Goal: Transaction & Acquisition: Subscribe to service/newsletter

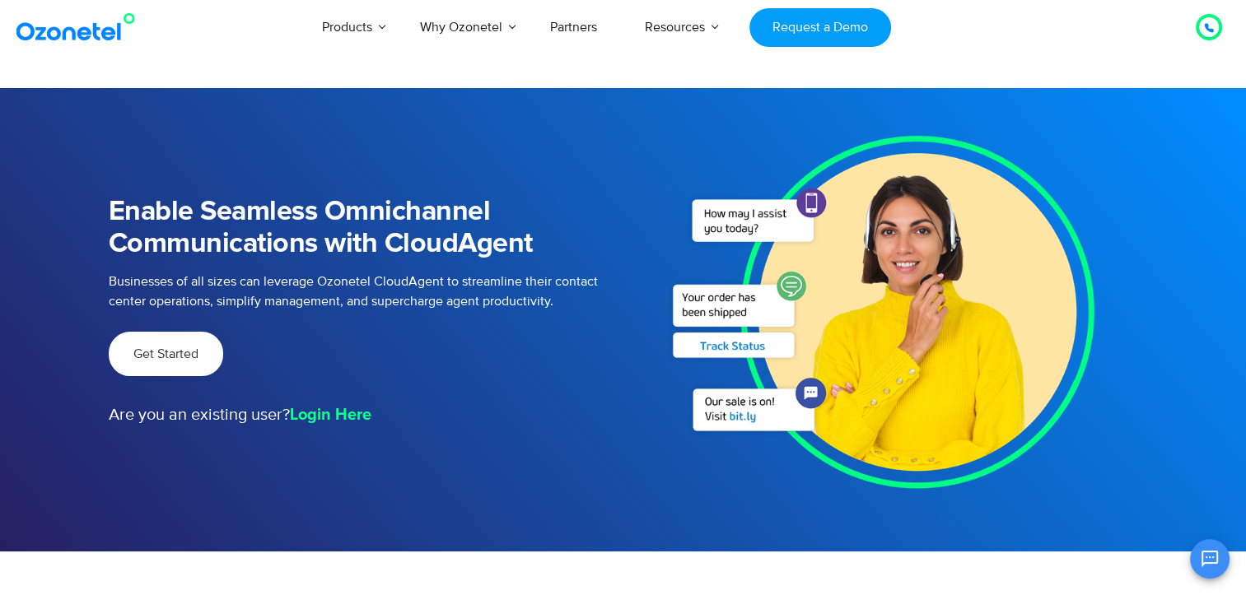
click at [164, 351] on span "Get Started" at bounding box center [165, 353] width 65 height 13
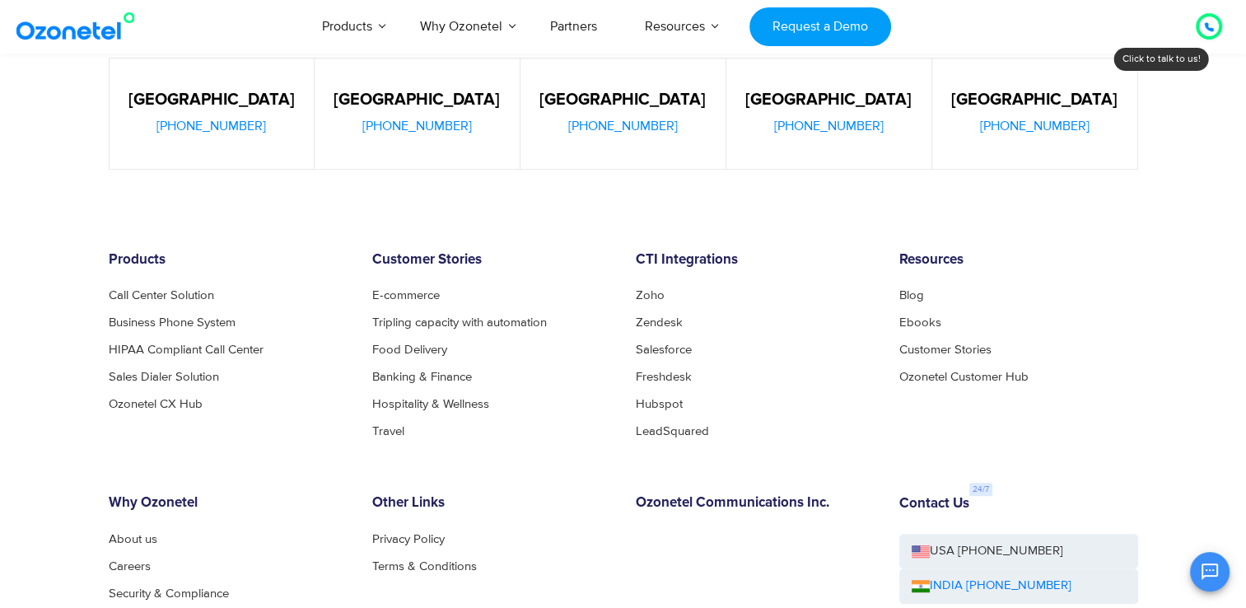
scroll to position [906, 0]
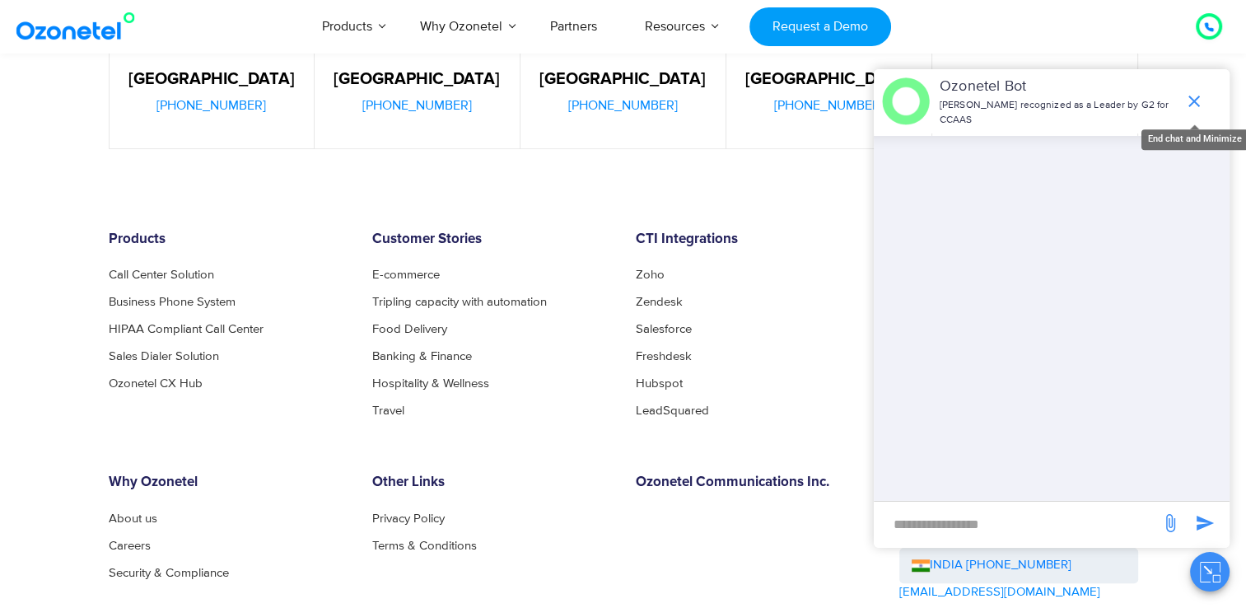
click at [1192, 101] on icon "end chat or minimize" at bounding box center [1194, 101] width 20 height 20
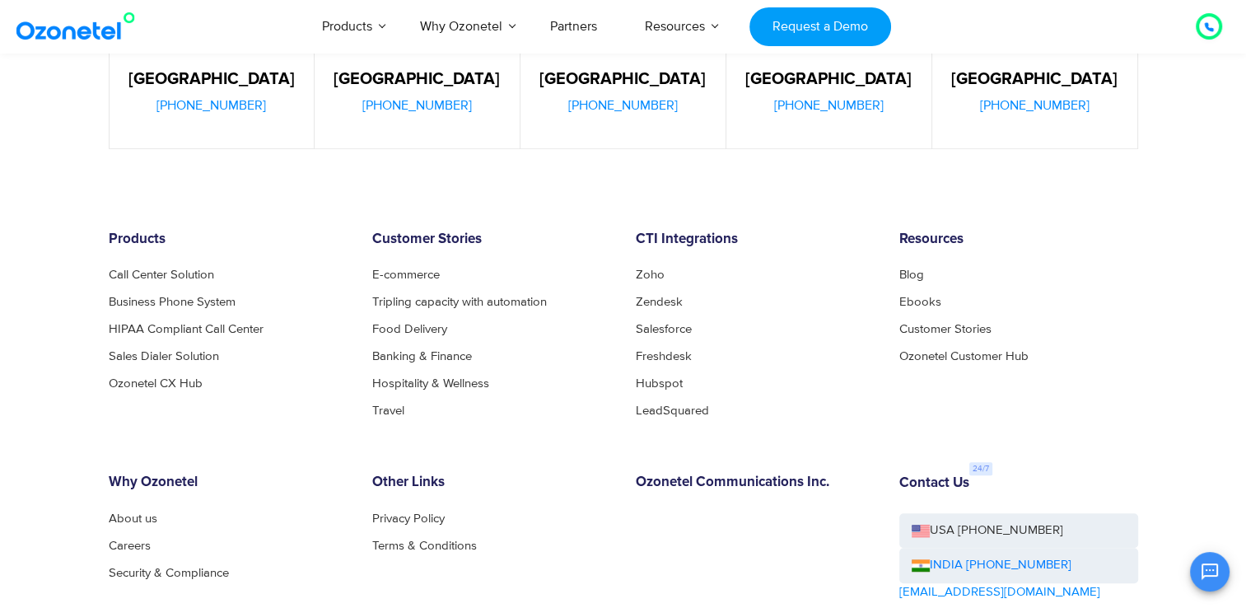
click at [1014, 396] on div "Resources Blog Ebooks Customer Stories Ozonetel Customer Hub" at bounding box center [1018, 323] width 263 height 185
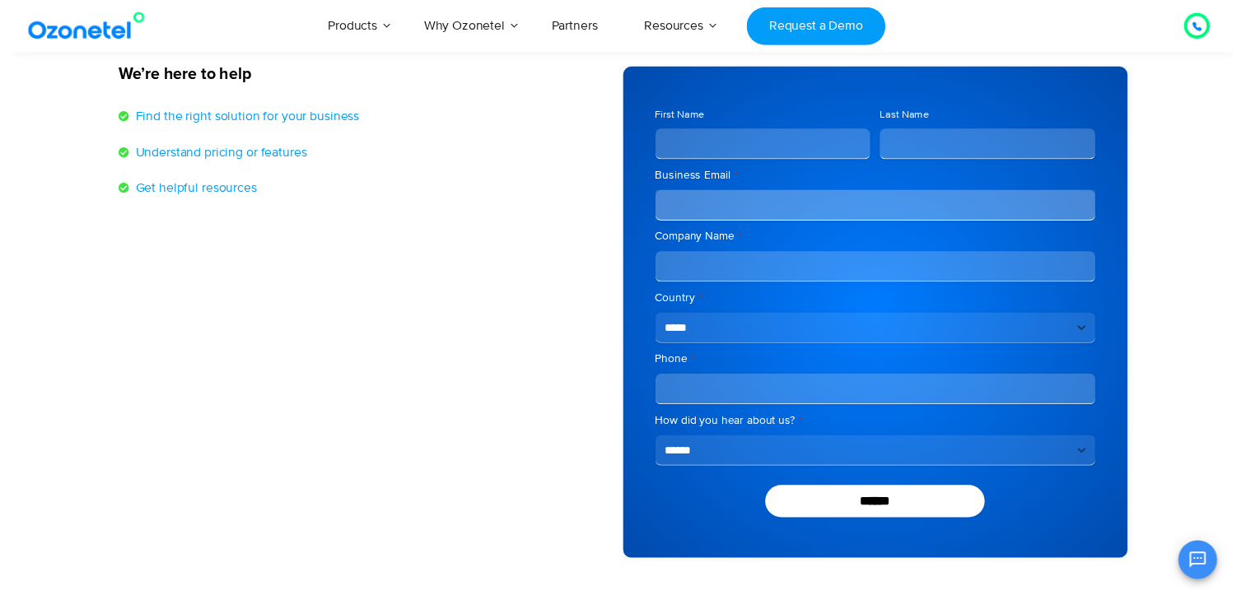
scroll to position [0, 0]
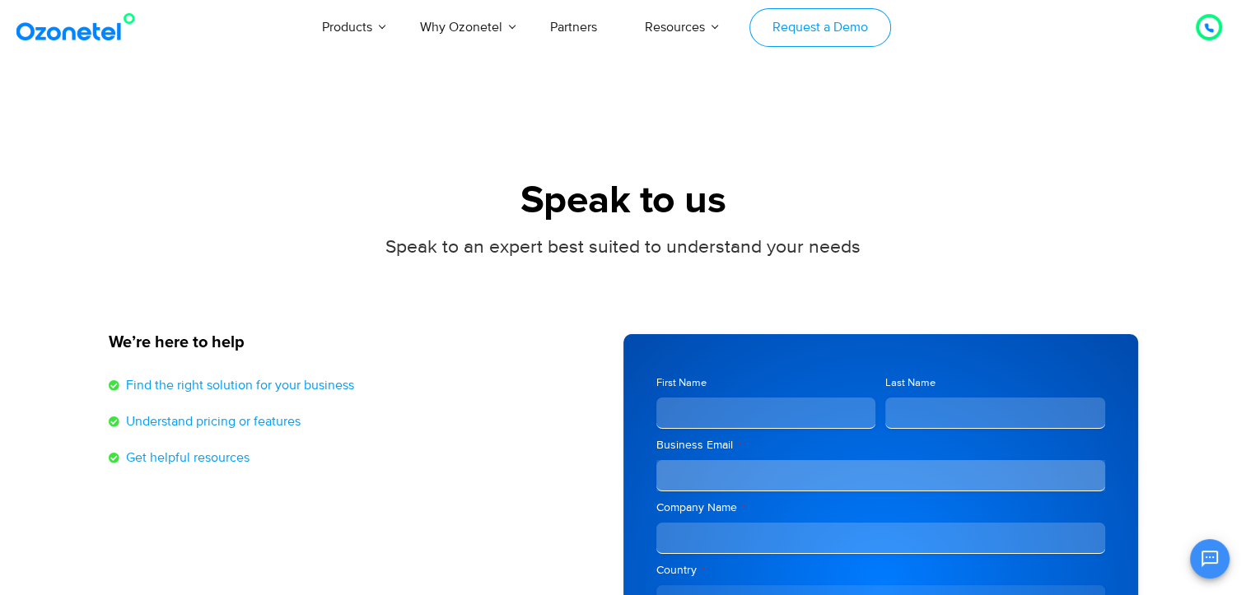
click at [850, 27] on link "Request a Demo" at bounding box center [819, 27] width 141 height 39
